Goal: Task Accomplishment & Management: Use online tool/utility

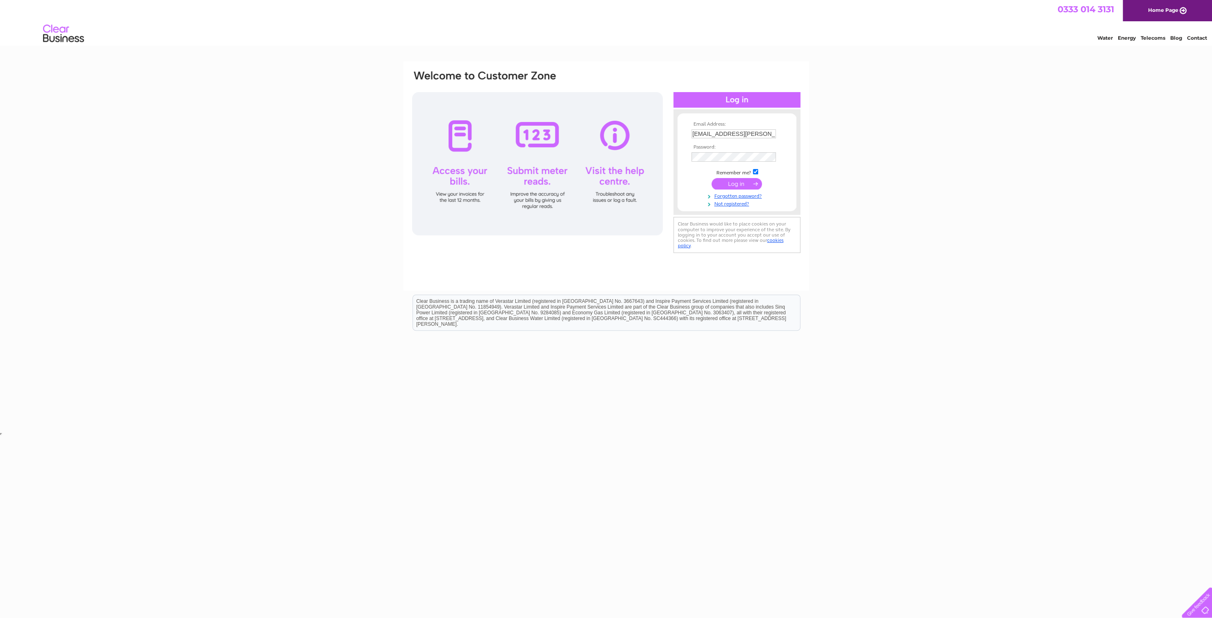
click at [732, 189] on input "submit" at bounding box center [736, 183] width 50 height 11
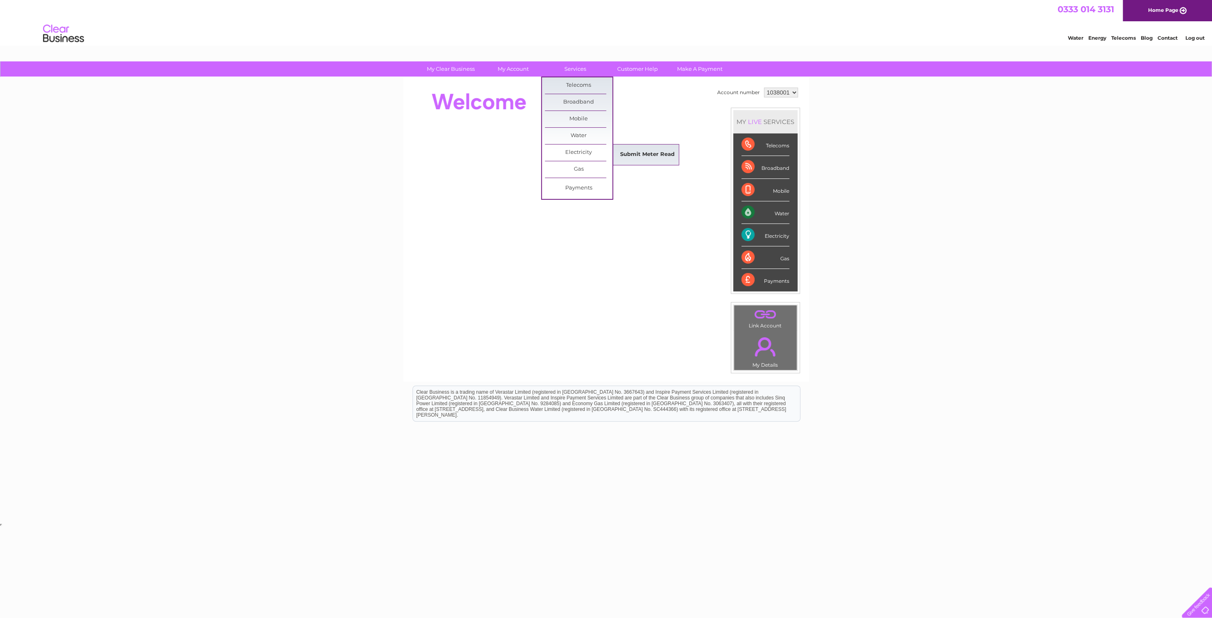
click at [638, 154] on link "Submit Meter Read" at bounding box center [647, 155] width 68 height 16
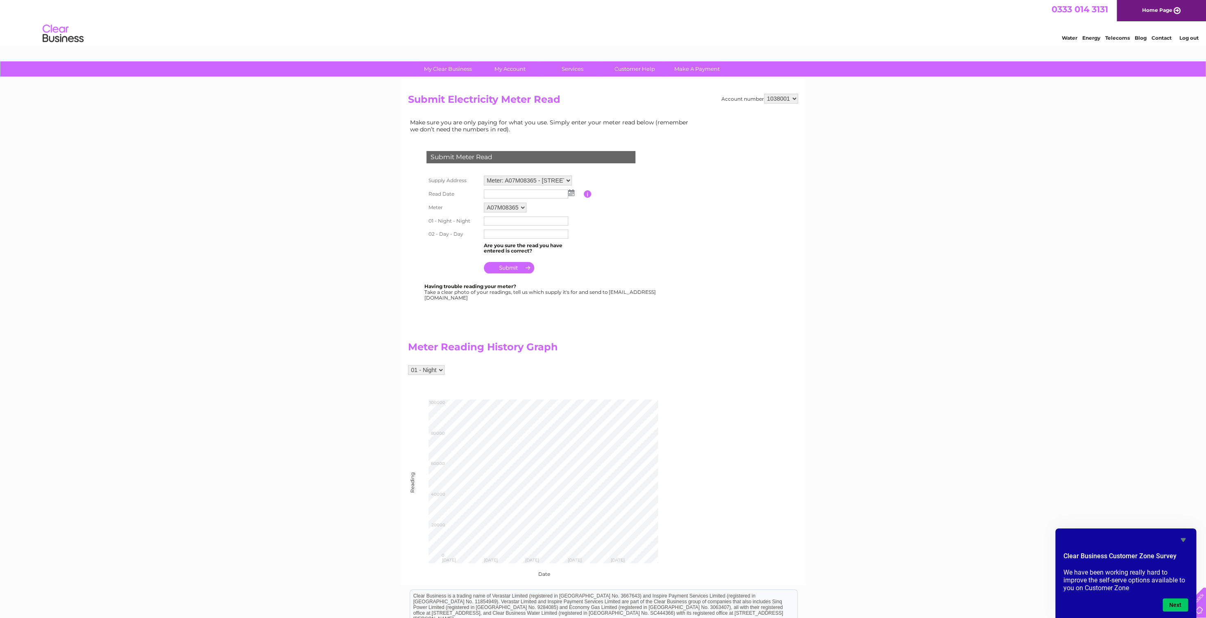
click at [570, 197] on td at bounding box center [533, 194] width 102 height 13
click at [570, 194] on img at bounding box center [571, 193] width 6 height 7
click at [506, 229] on link "1" at bounding box center [504, 229] width 13 height 8
type input "2025/09/01"
click at [509, 222] on input "text" at bounding box center [526, 222] width 85 height 10
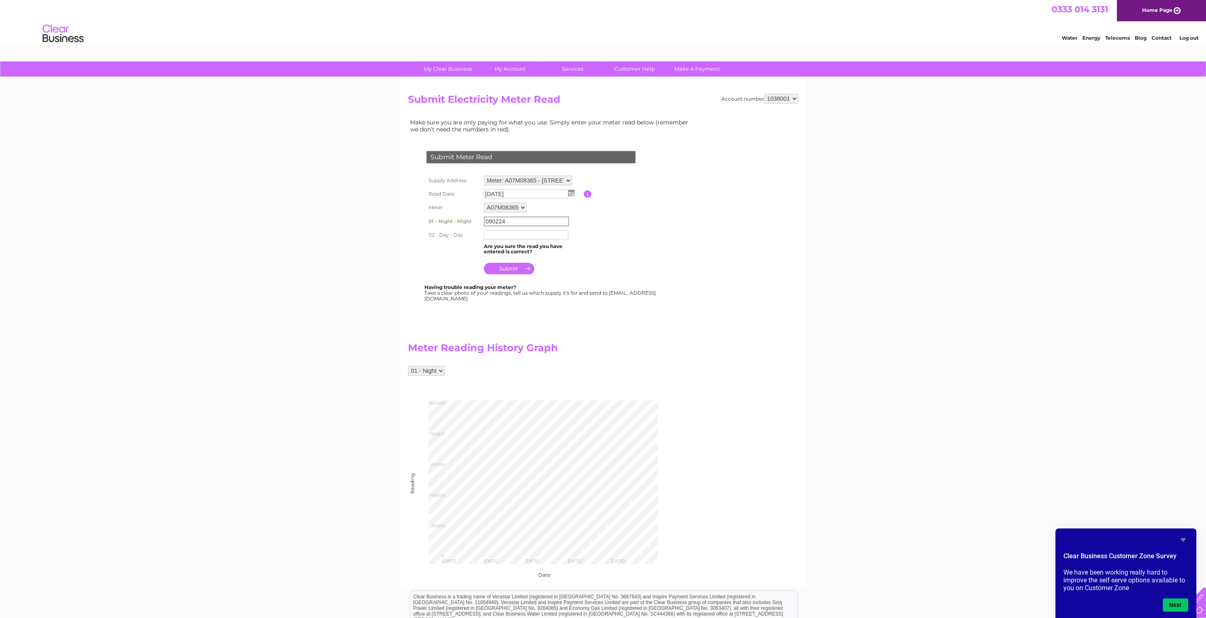
type input "090224"
click at [524, 238] on input "text" at bounding box center [526, 235] width 85 height 10
type input "034422"
click at [518, 267] on input "submit" at bounding box center [509, 267] width 50 height 11
